Goal: Task Accomplishment & Management: Manage account settings

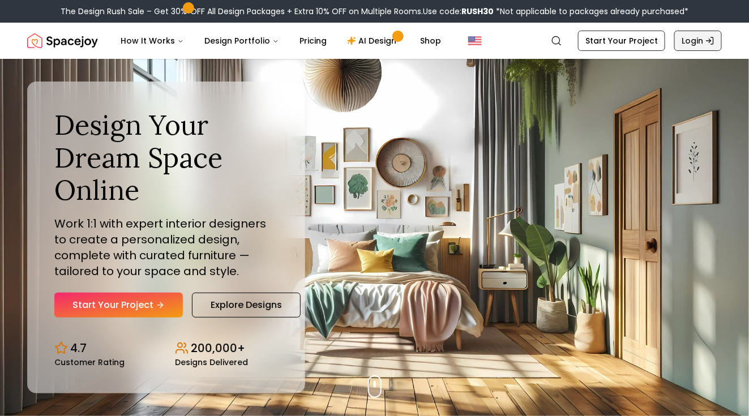
click at [684, 42] on link "Login" at bounding box center [698, 41] width 48 height 20
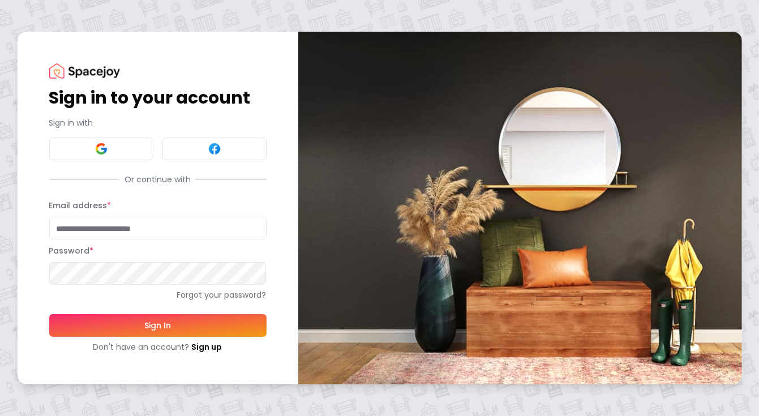
type input "**********"
click at [157, 325] on button "Sign In" at bounding box center [157, 325] width 217 height 23
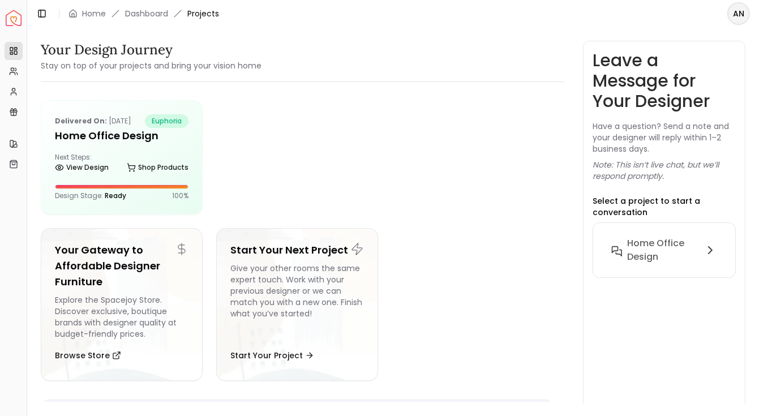
click at [208, 13] on span "Projects" at bounding box center [203, 13] width 32 height 11
click at [112, 121] on p "Delivered on: Aug 21, 2024" at bounding box center [93, 121] width 76 height 14
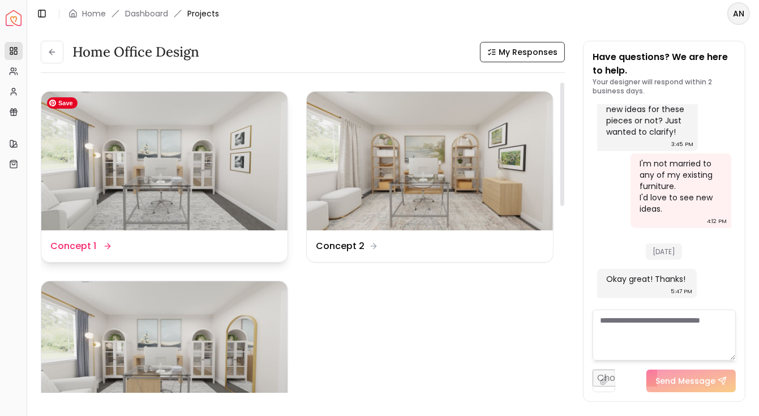
click at [212, 170] on img at bounding box center [164, 161] width 246 height 139
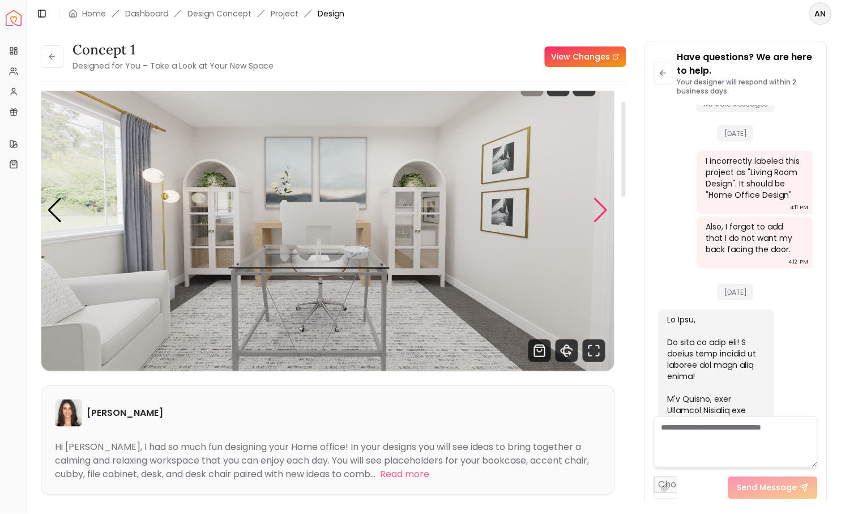
click at [605, 209] on div "Next slide" at bounding box center [600, 210] width 15 height 25
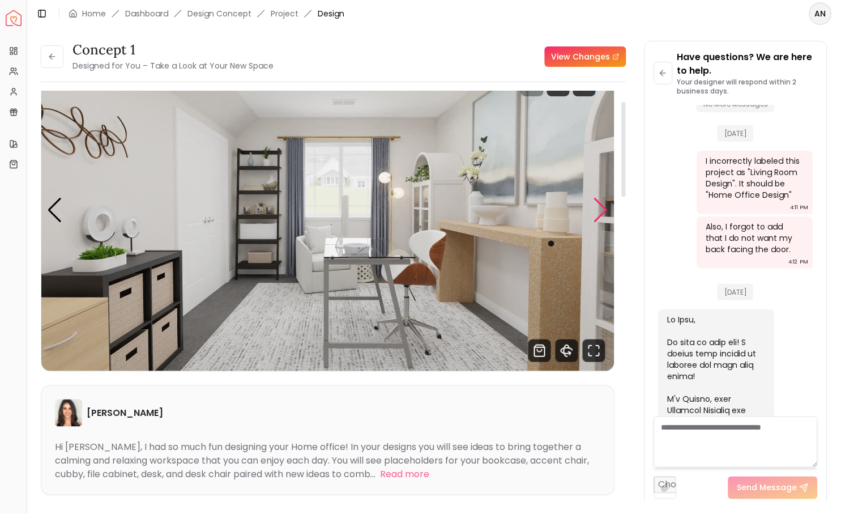
click at [605, 209] on div "Next slide" at bounding box center [600, 210] width 15 height 25
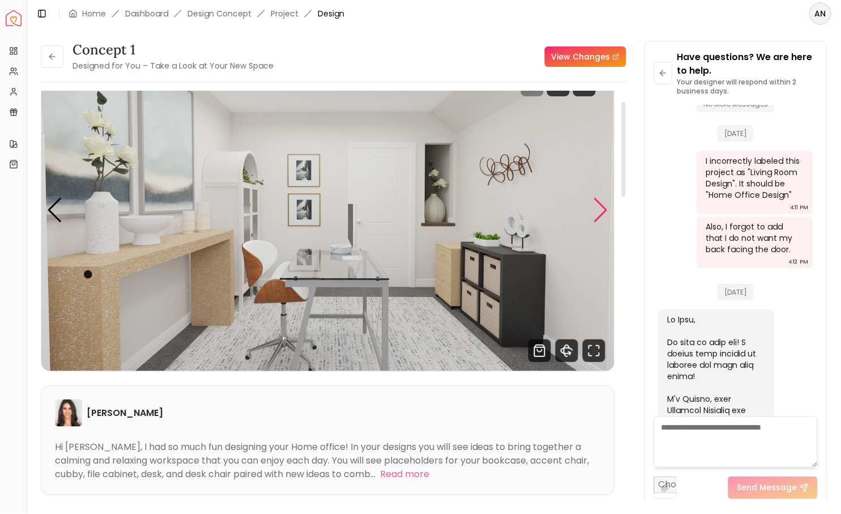
click at [604, 209] on div "Next slide" at bounding box center [600, 210] width 15 height 25
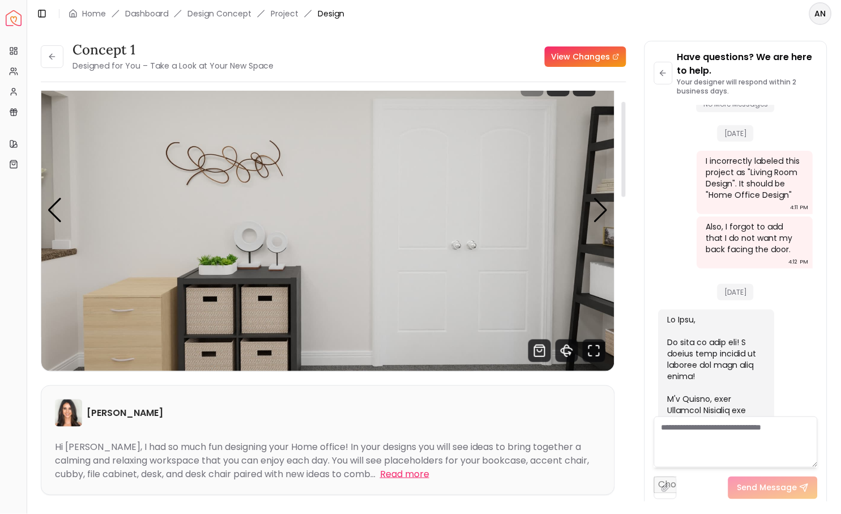
click at [380, 416] on button "Read more" at bounding box center [404, 474] width 49 height 14
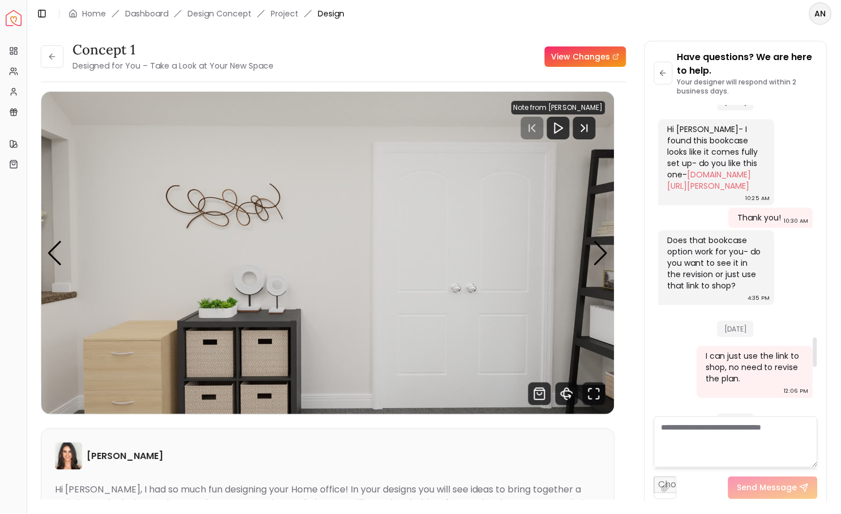
scroll to position [2459, 0]
click at [225, 11] on li "Design Concept" at bounding box center [219, 13] width 64 height 11
click at [148, 10] on link "Dashboard" at bounding box center [146, 13] width 43 height 11
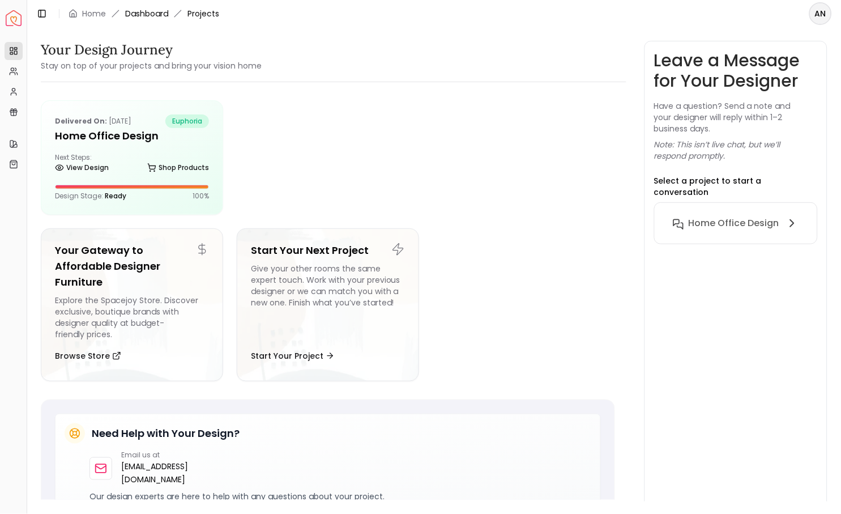
click at [140, 13] on link "Dashboard" at bounding box center [146, 13] width 43 height 11
click at [759, 216] on h6 "Home Office Design" at bounding box center [733, 223] width 91 height 14
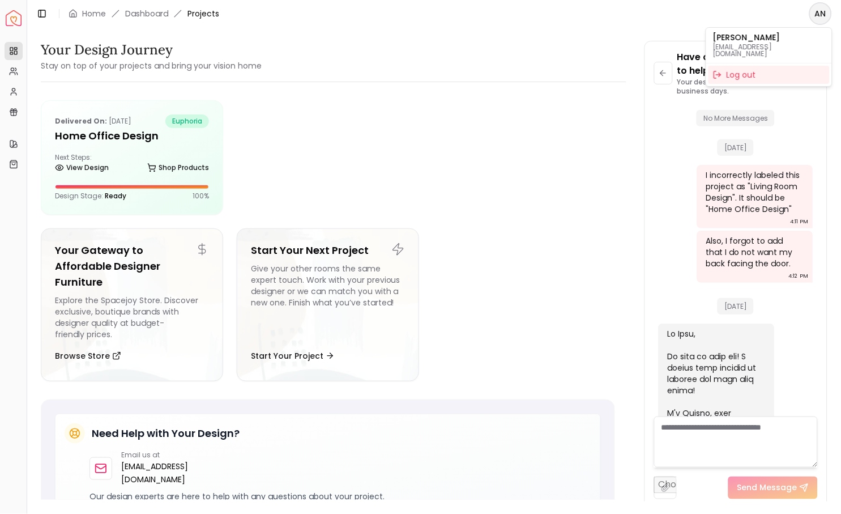
click at [759, 16] on html "Spacejoy Dashboard Overview Projects My Referrals My Profile Gift Card Balance …" at bounding box center [420, 257] width 841 height 514
